Goal: Register for event/course

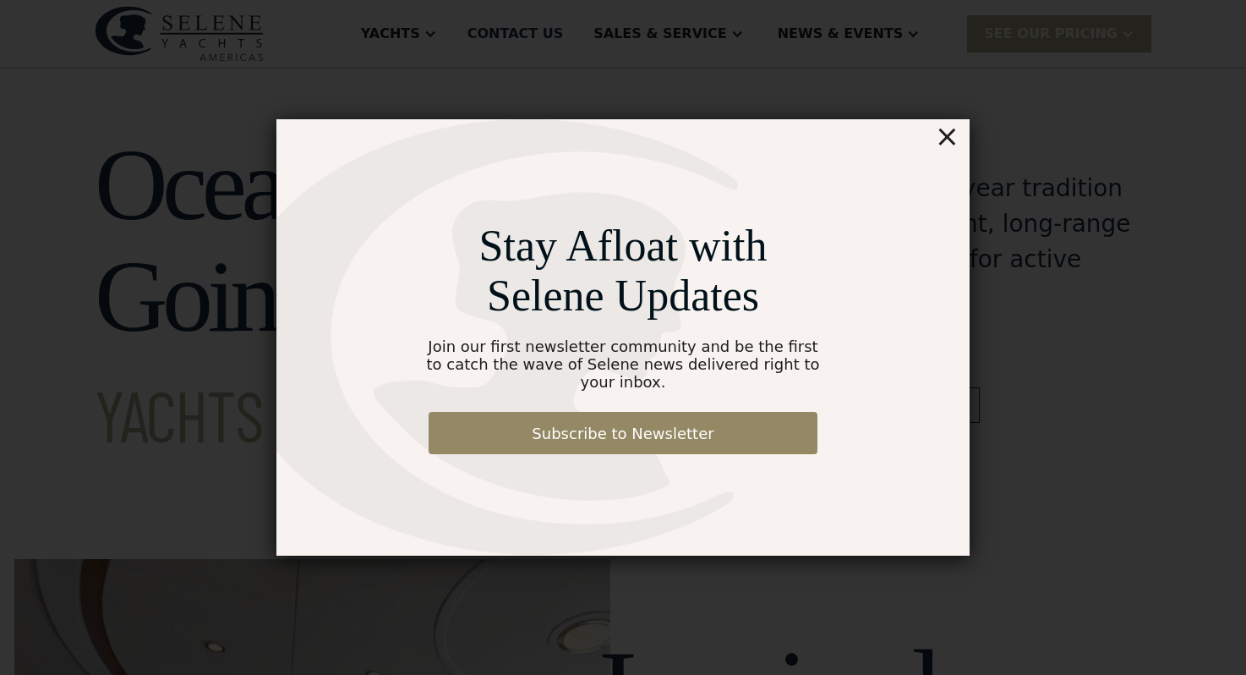
click at [951, 149] on div "×" at bounding box center [947, 136] width 25 height 34
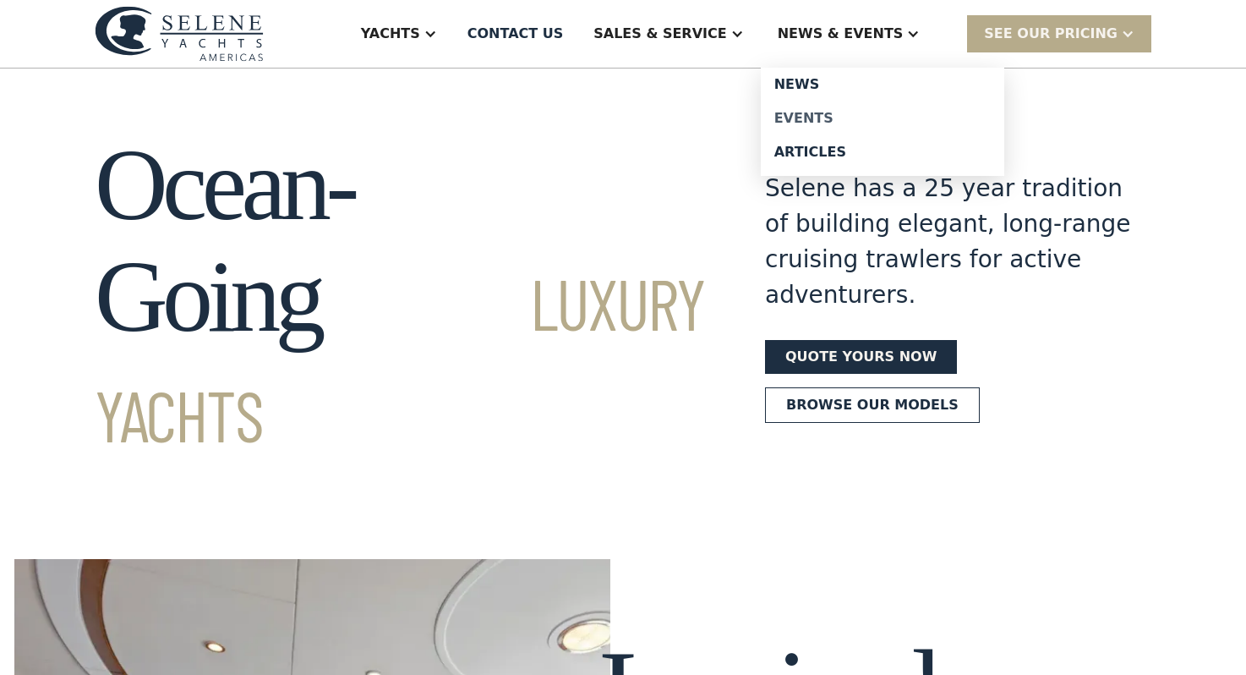
click at [851, 112] on div "Events" at bounding box center [882, 119] width 216 height 14
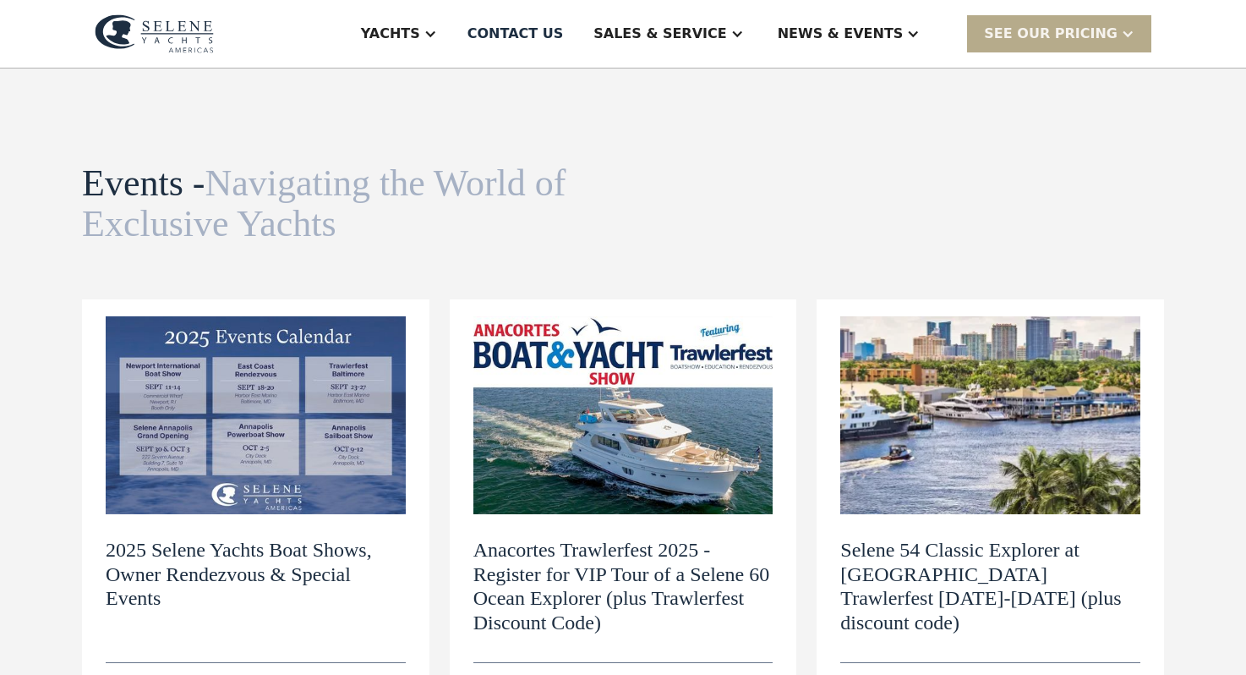
click at [330, 461] on img at bounding box center [256, 415] width 300 height 198
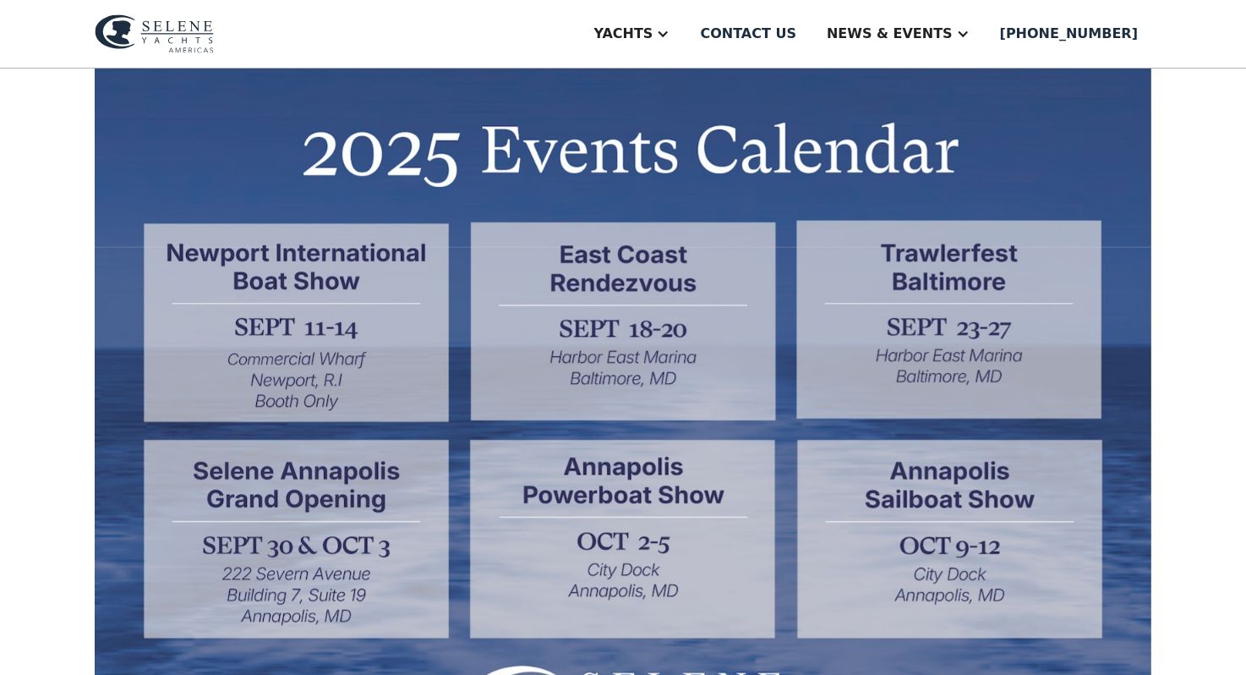
scroll to position [514, 0]
